Goal: Information Seeking & Learning: Learn about a topic

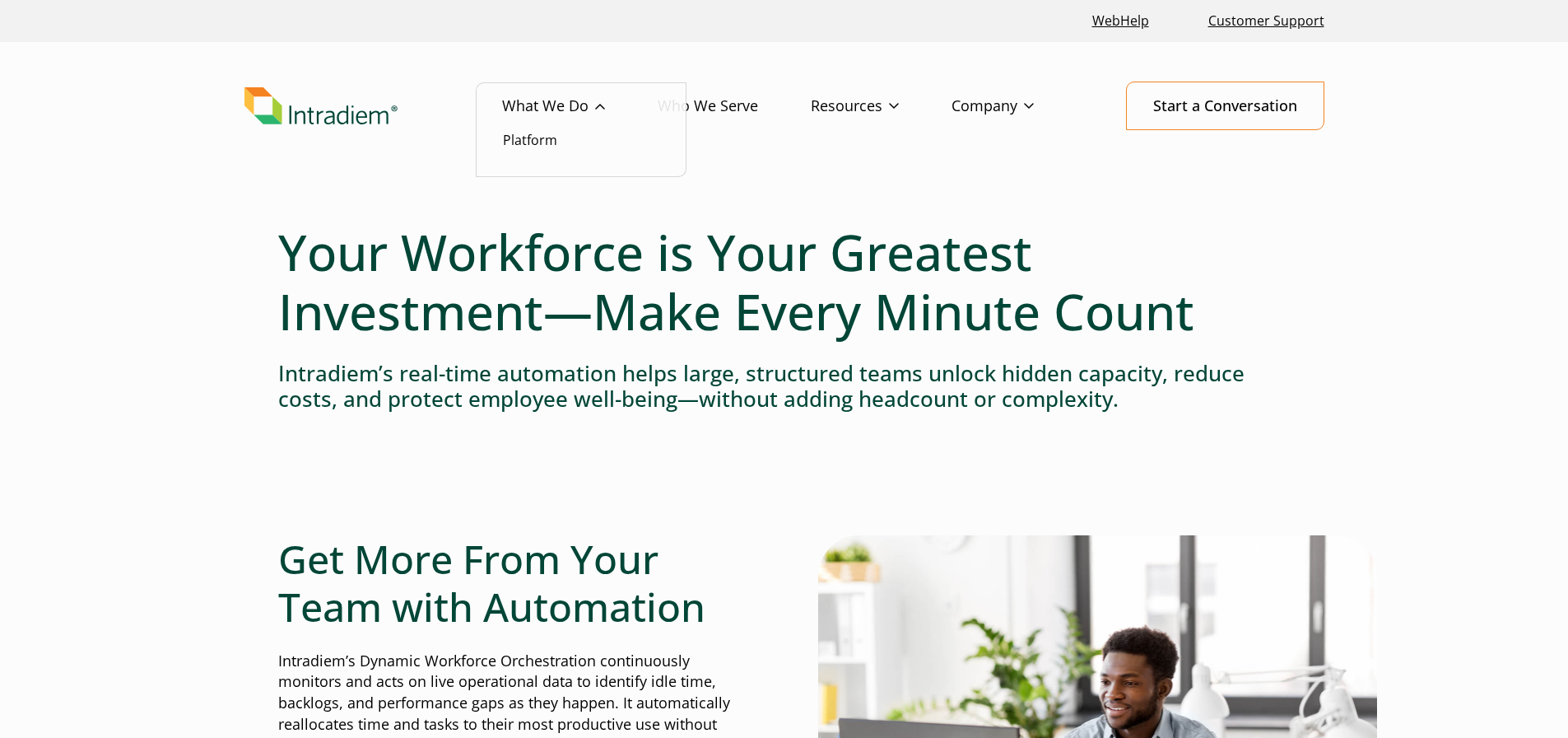
click at [543, 129] on link "What We Do" at bounding box center [579, 106] width 155 height 47
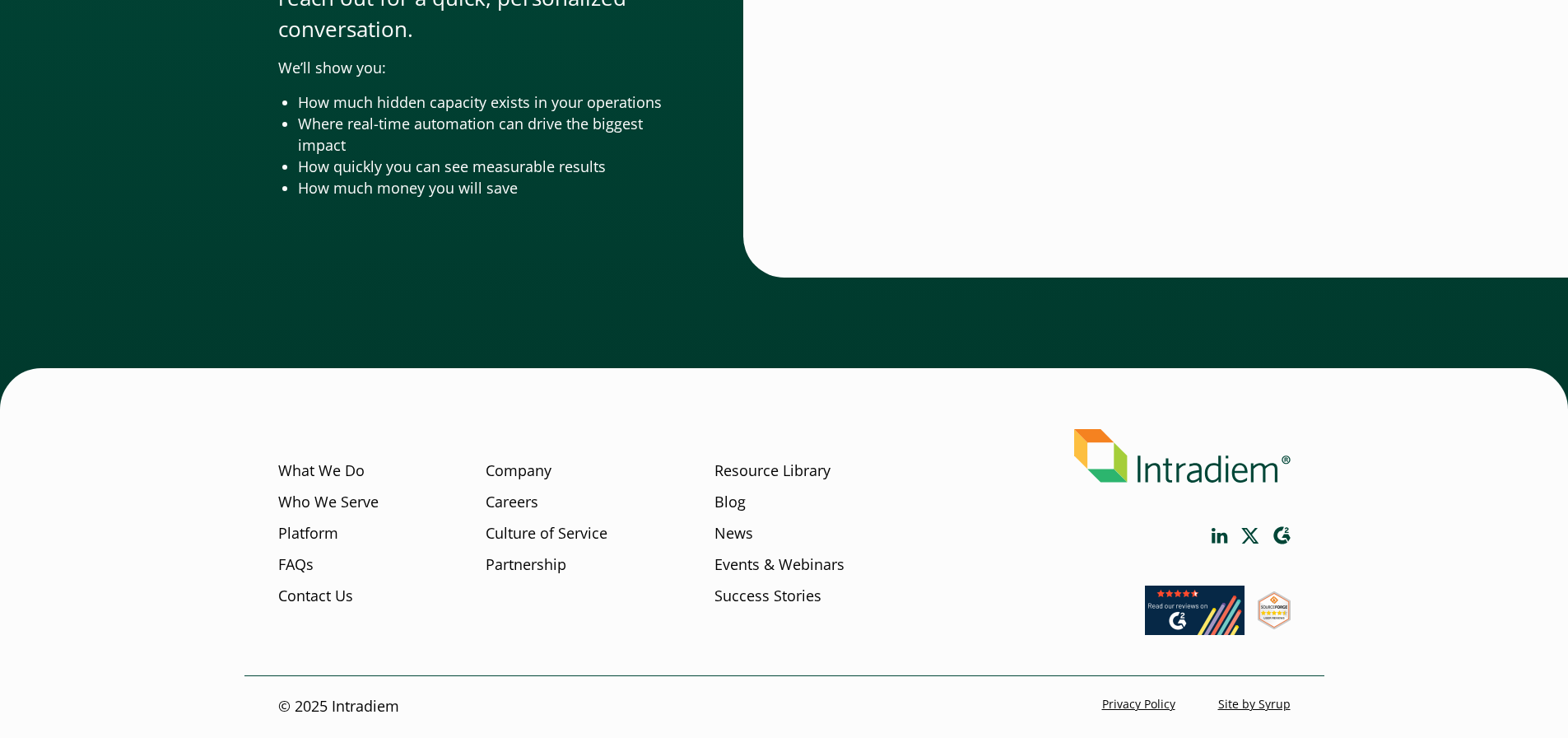
scroll to position [5445, 0]
click at [512, 474] on link "Company" at bounding box center [519, 470] width 66 height 21
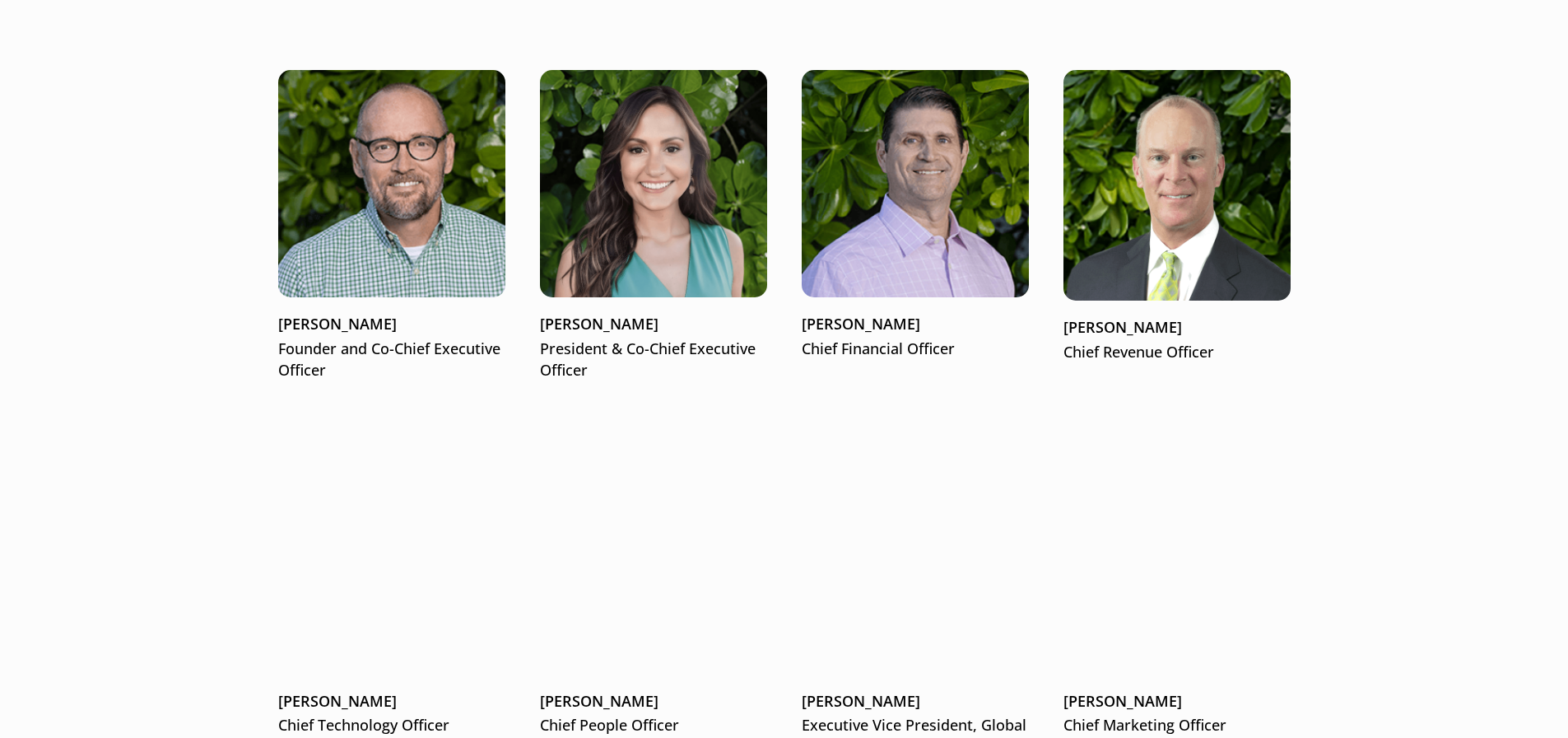
scroll to position [2222, 0]
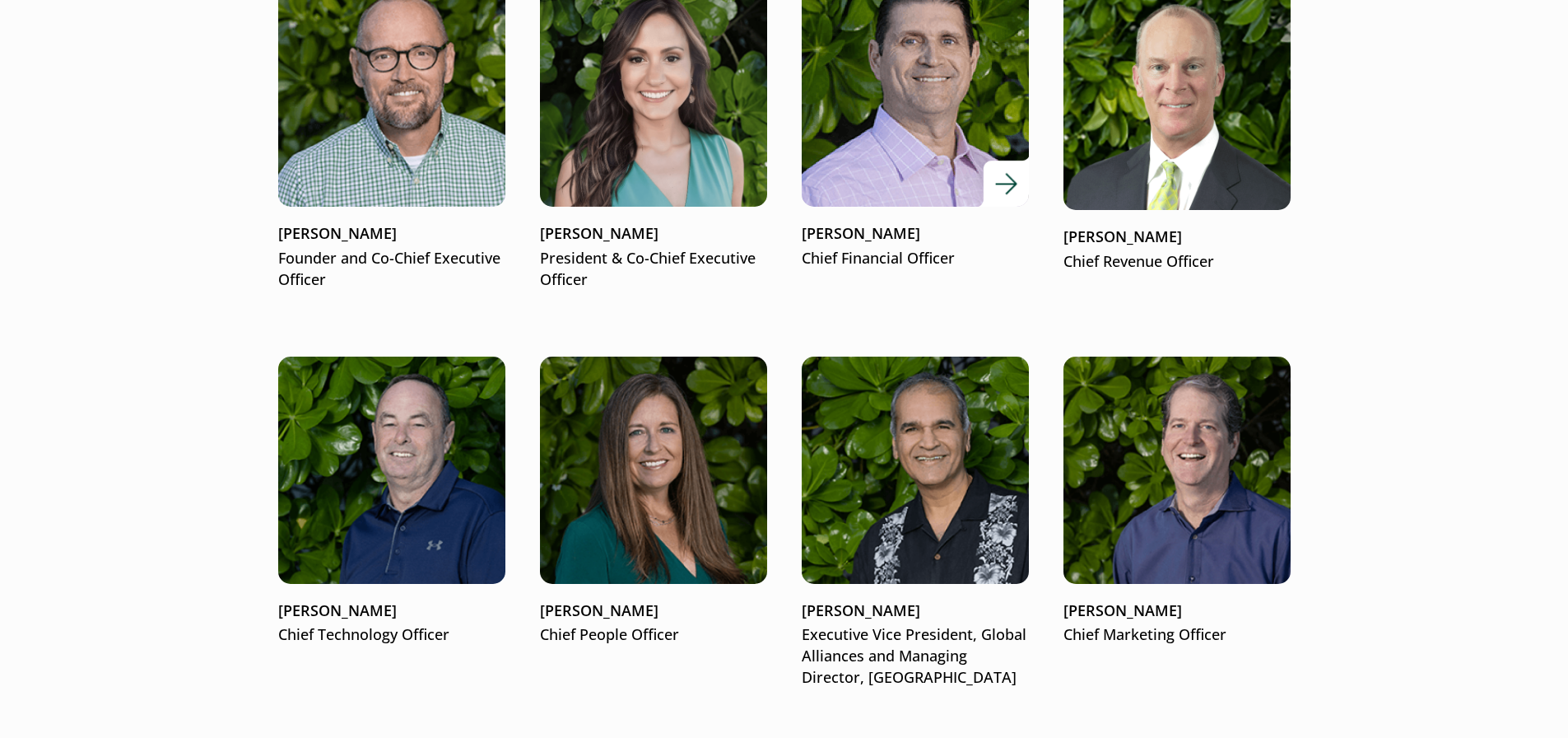
click at [894, 152] on img at bounding box center [915, 92] width 272 height 272
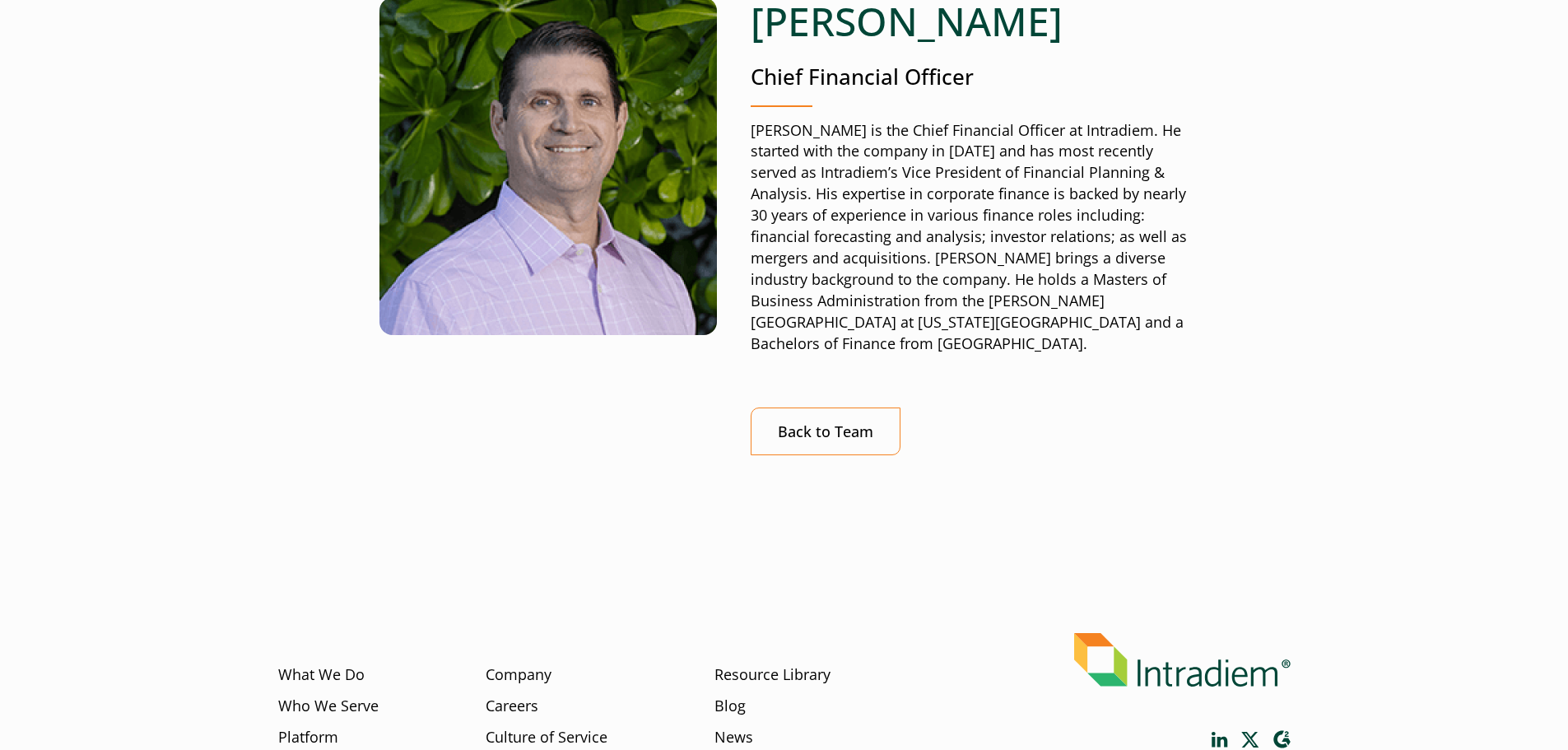
scroll to position [329, 0]
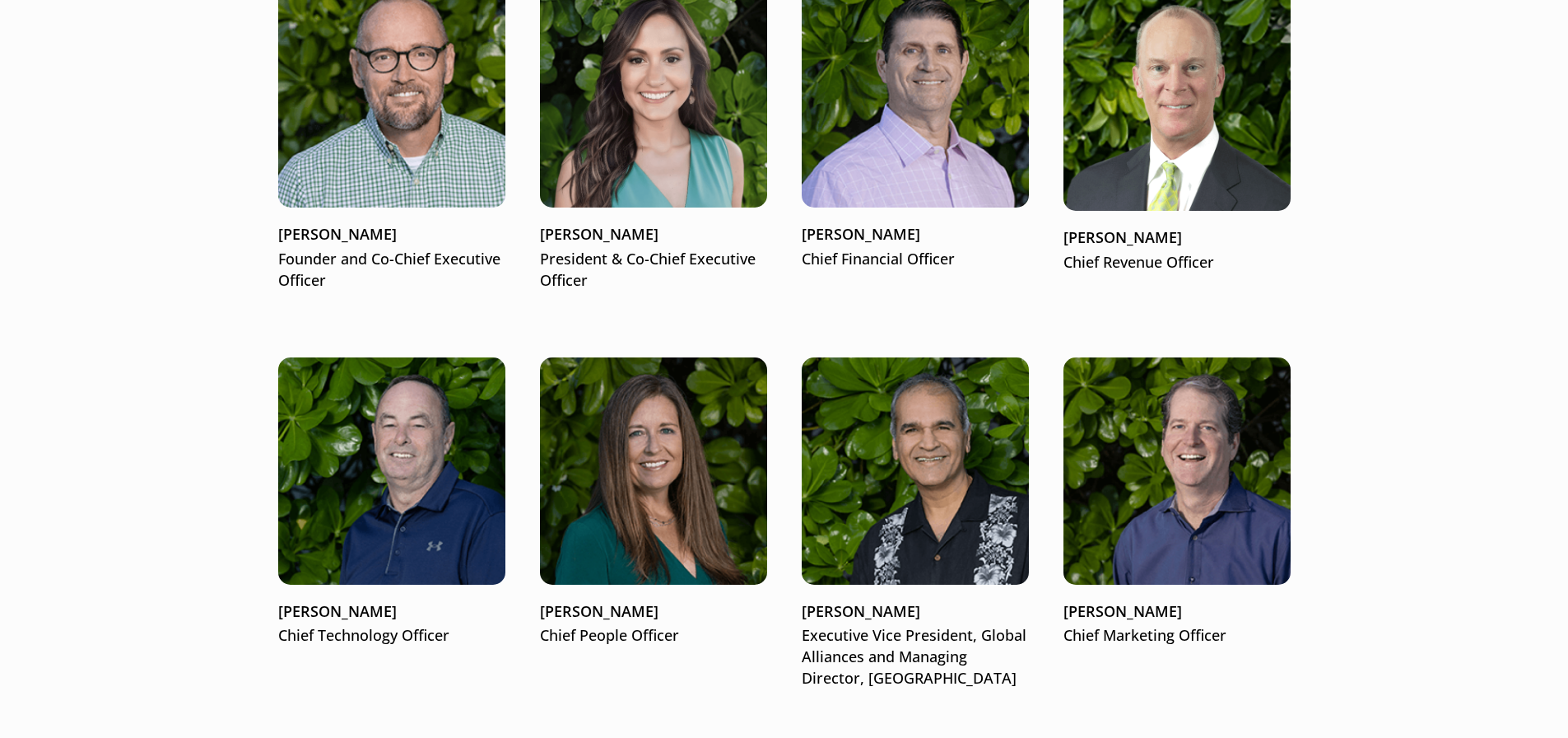
scroll to position [2222, 0]
click at [357, 172] on img at bounding box center [391, 93] width 227 height 227
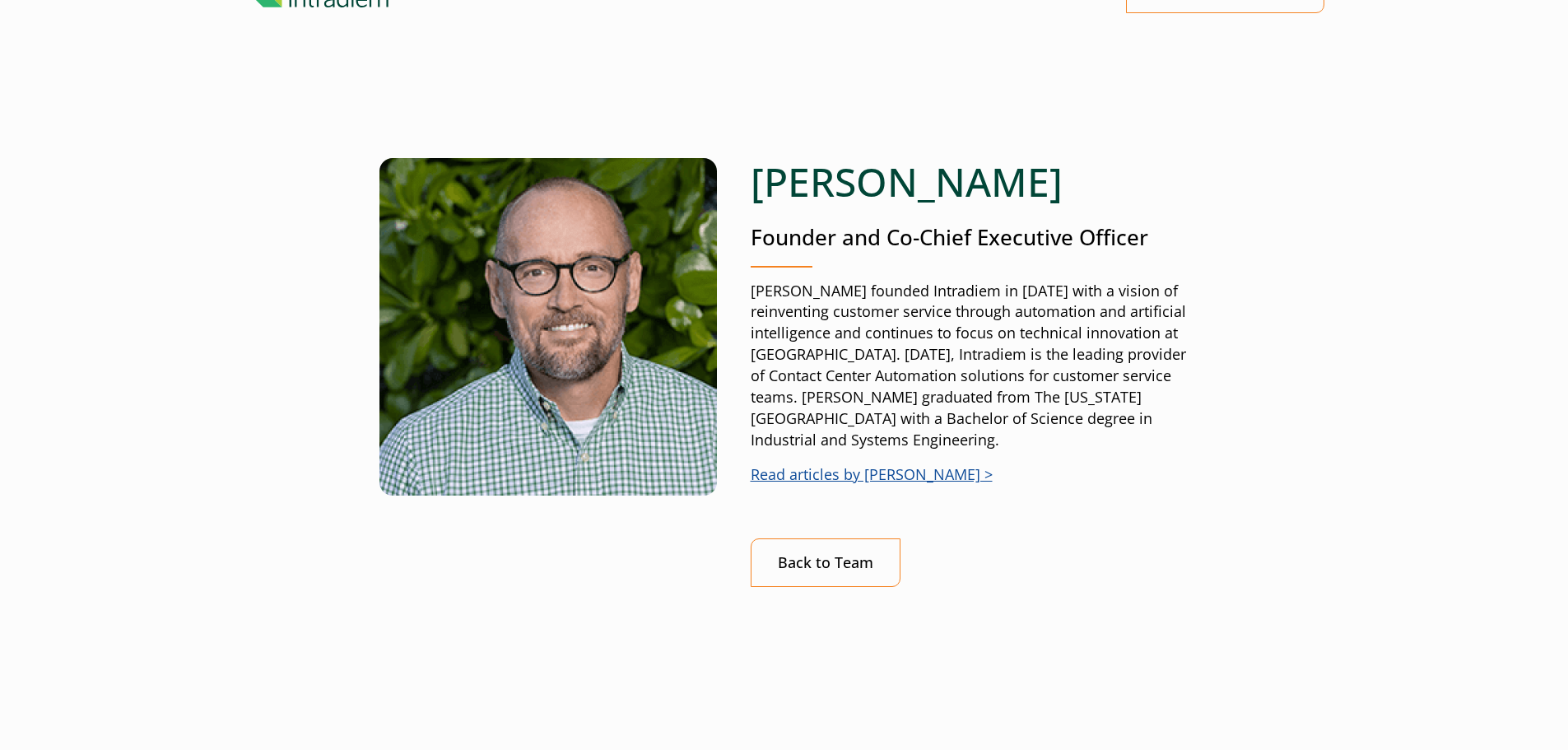
scroll to position [247, 0]
